Goal: Check status: Check status

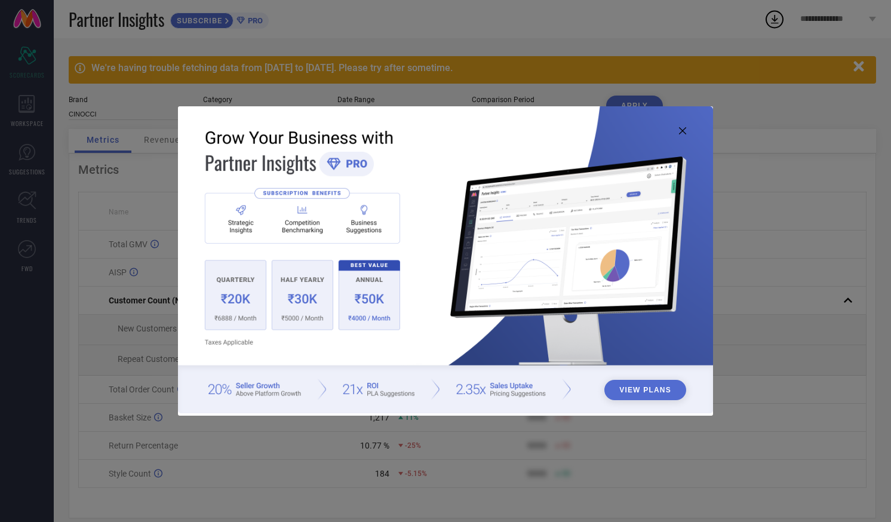
click at [682, 131] on icon at bounding box center [682, 130] width 7 height 7
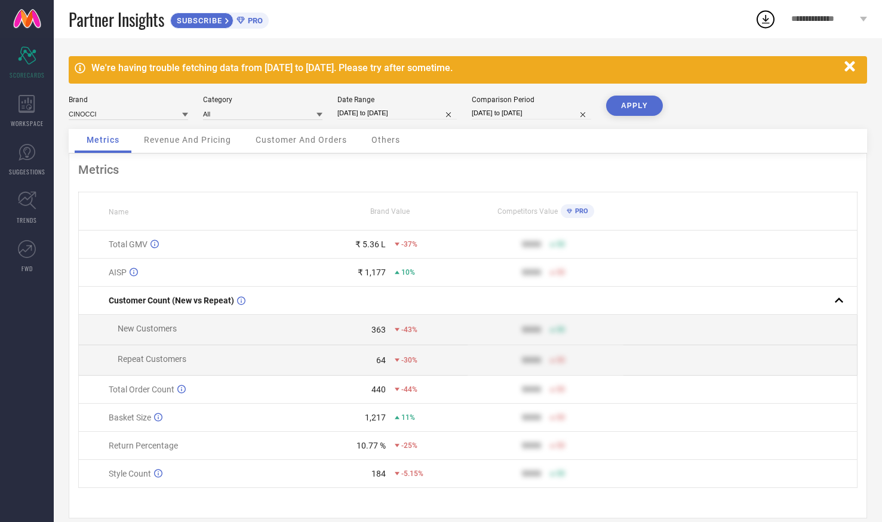
click at [851, 64] on icon "button" at bounding box center [849, 66] width 10 height 10
